Goal: Find specific page/section: Find specific page/section

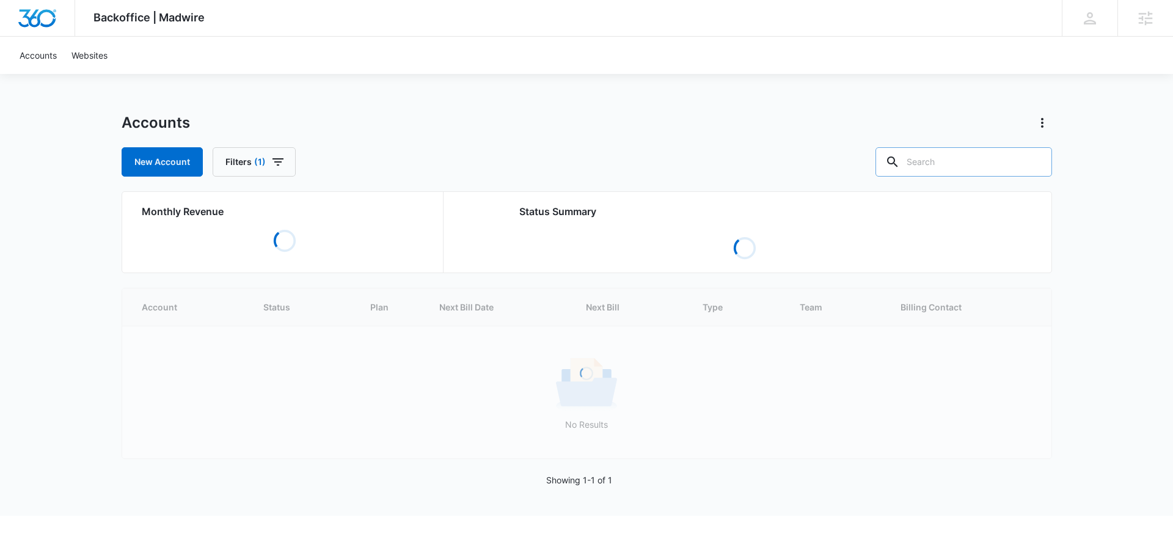
click at [993, 153] on input "text" at bounding box center [964, 161] width 177 height 29
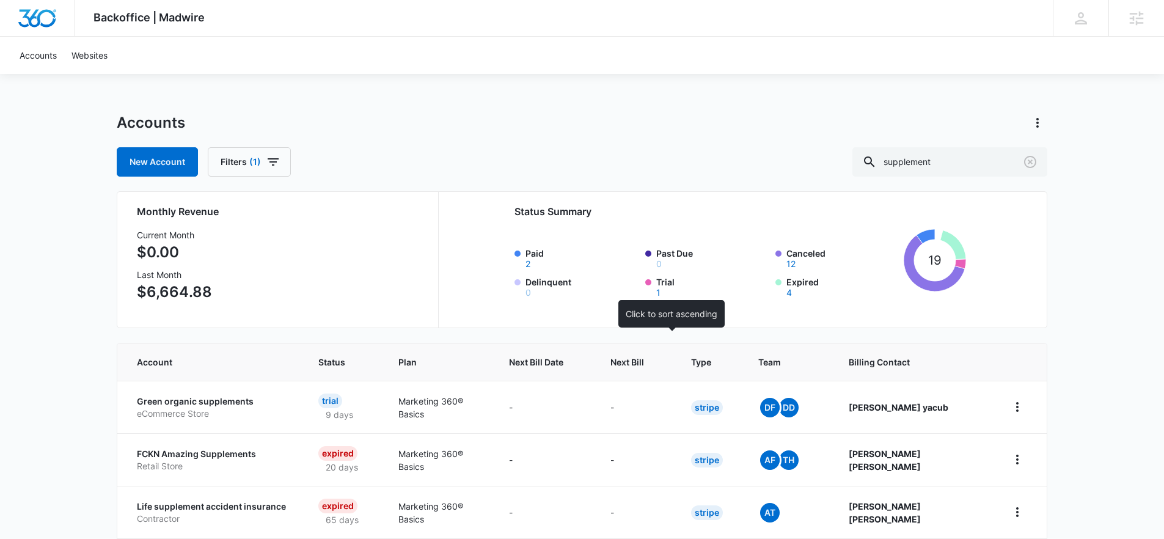
click at [662, 356] on div at bounding box center [655, 362] width 13 height 13
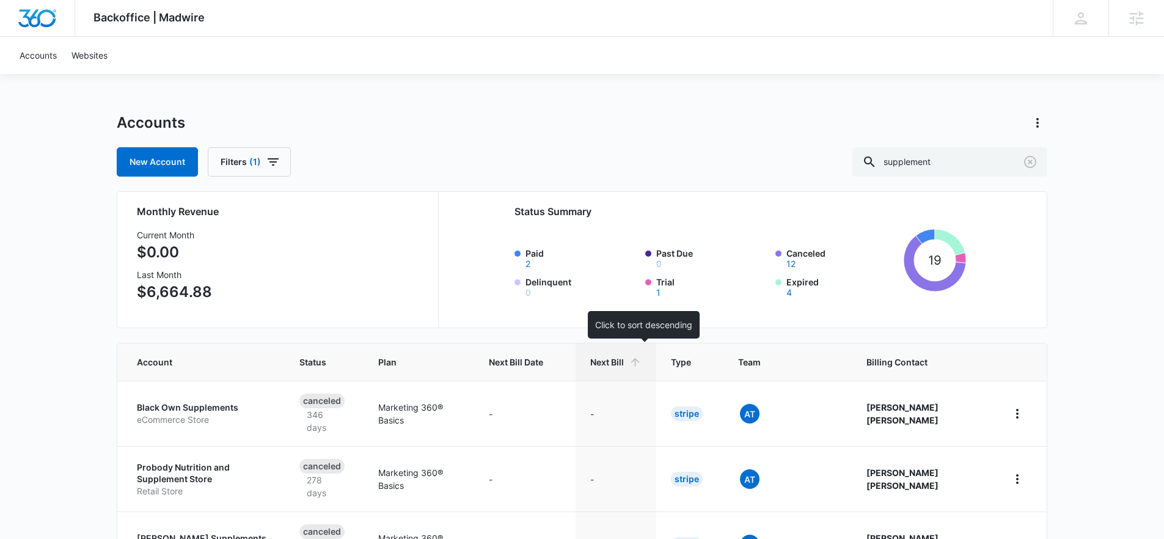
click at [624, 364] on span "Next Bill" at bounding box center [607, 362] width 34 height 13
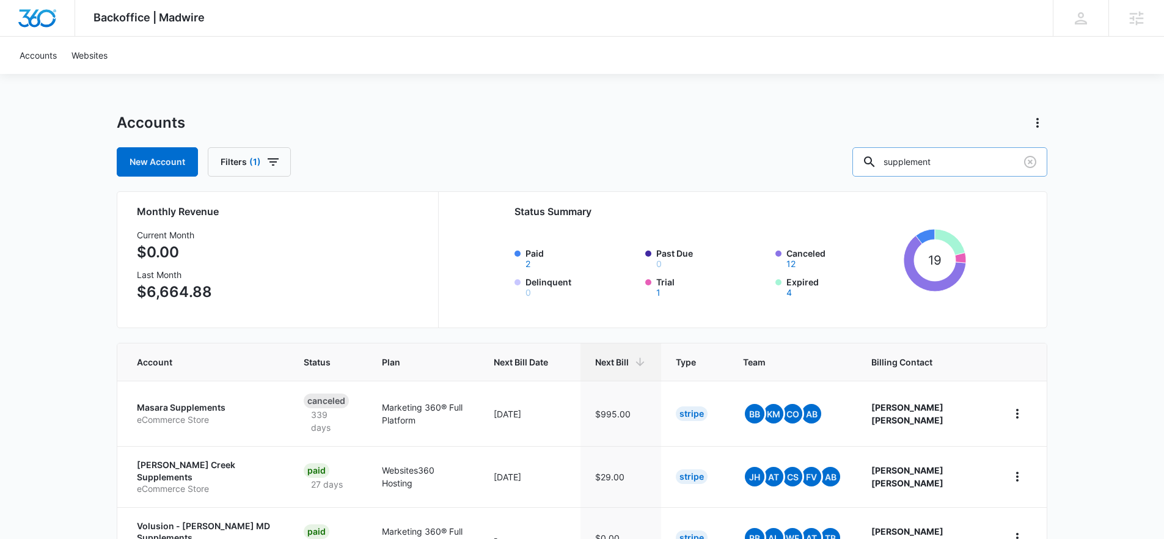
click at [974, 173] on input "supplement" at bounding box center [950, 161] width 195 height 29
type input "s"
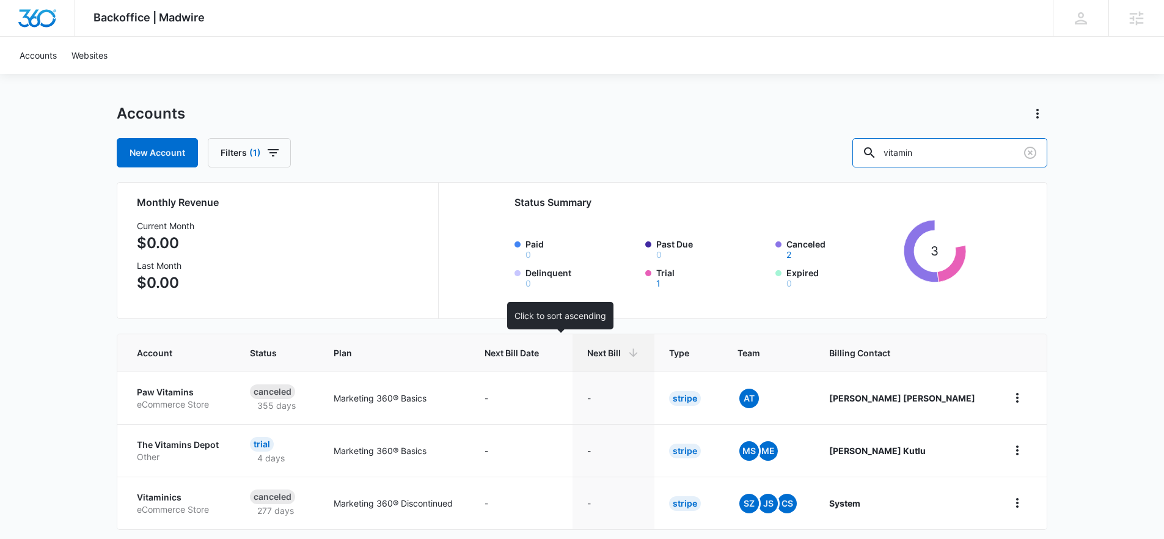
scroll to position [20, 0]
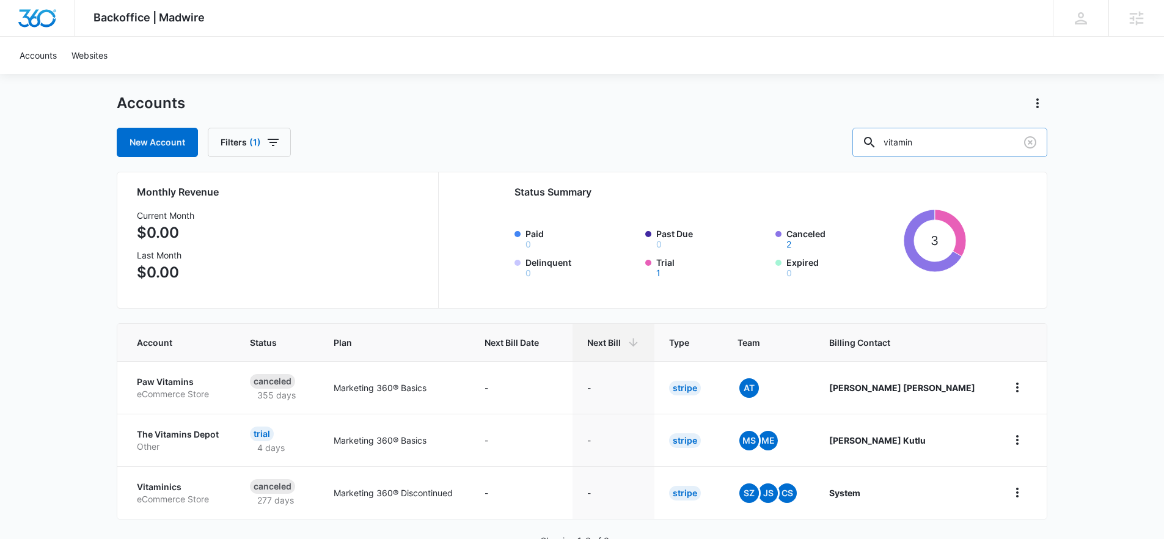
click at [940, 132] on input "vitamin" at bounding box center [950, 142] width 195 height 29
type input "vita"
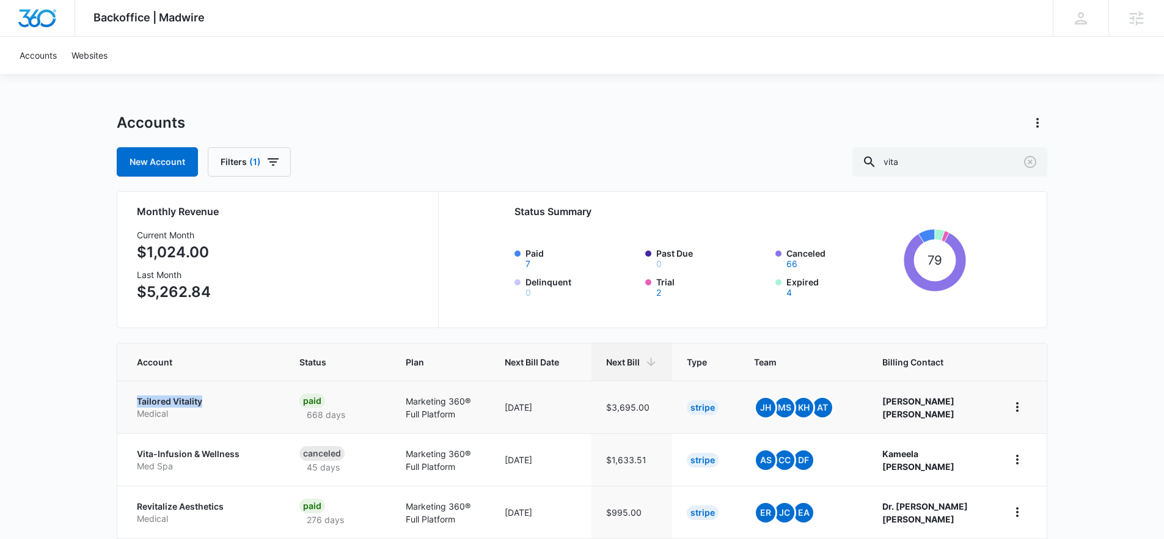
drag, startPoint x: 122, startPoint y: 395, endPoint x: 215, endPoint y: 405, distance: 93.3
click at [215, 405] on td "Tailored Vitality Medical" at bounding box center [200, 407] width 167 height 53
copy p "Tailored Vitality"
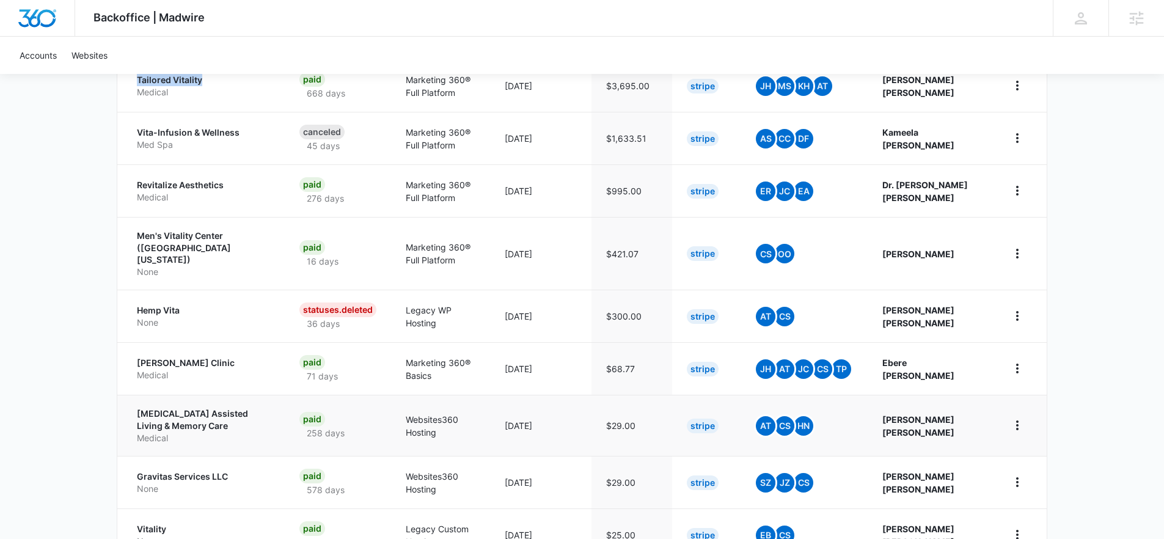
scroll to position [441, 0]
